Goal: Information Seeking & Learning: Learn about a topic

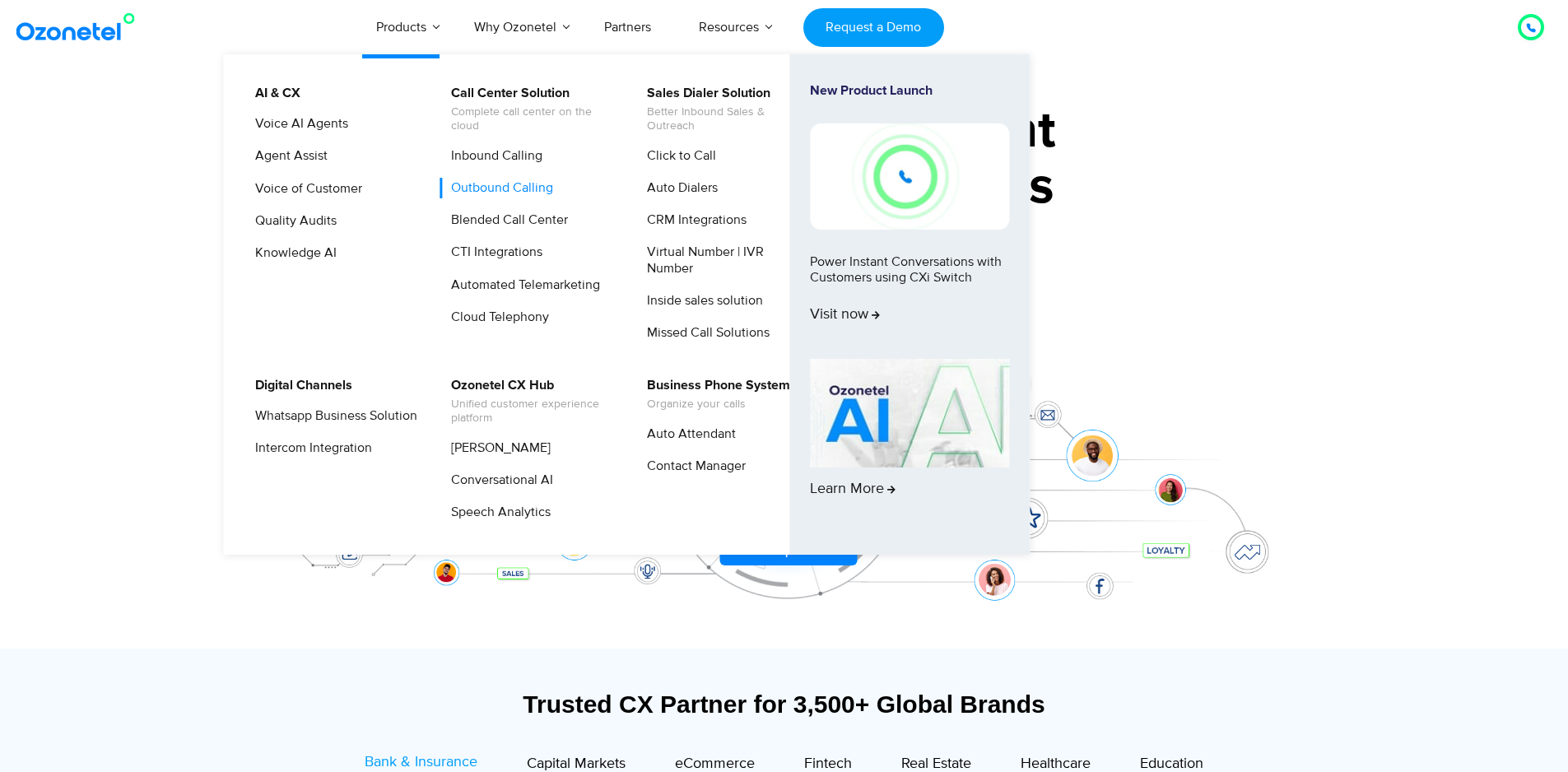
click at [524, 187] on link "Outbound Calling" at bounding box center [498, 188] width 115 height 21
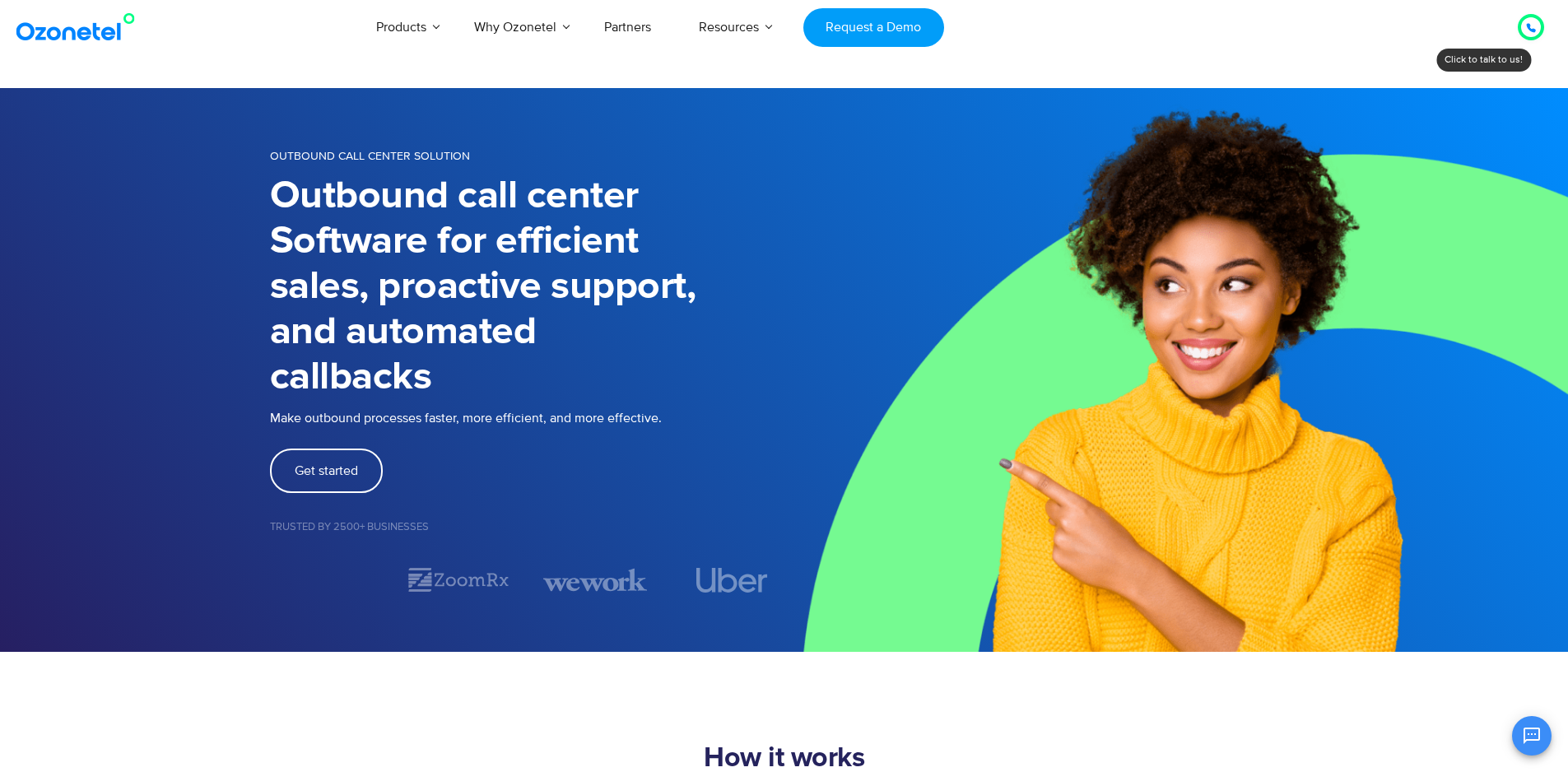
click at [1108, 468] on img at bounding box center [1177, 370] width 785 height 564
click at [1166, 96] on img at bounding box center [1177, 370] width 785 height 564
